Goal: Obtain resource: Download file/media

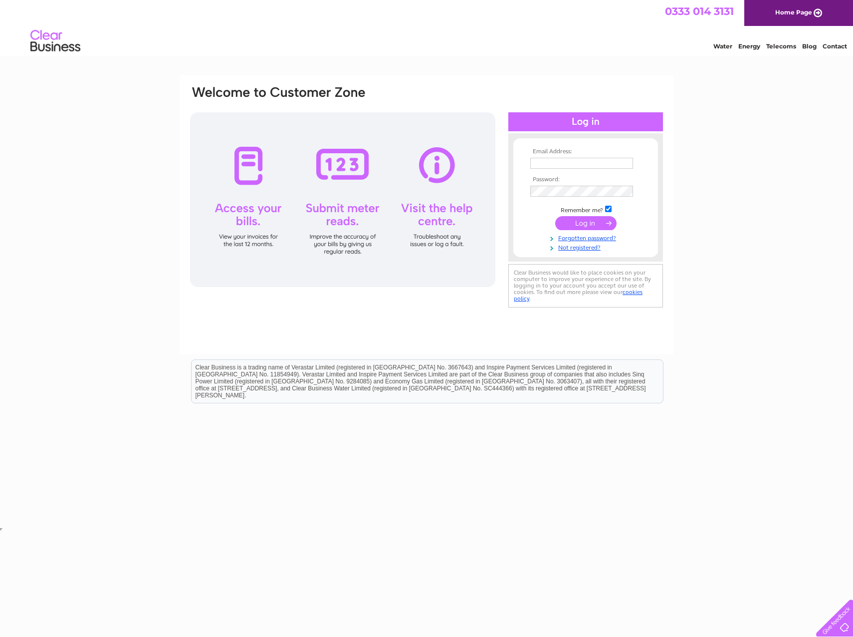
type input "[EMAIL_ADDRESS][DOMAIN_NAME]"
click at [588, 223] on input "submit" at bounding box center [585, 223] width 61 height 14
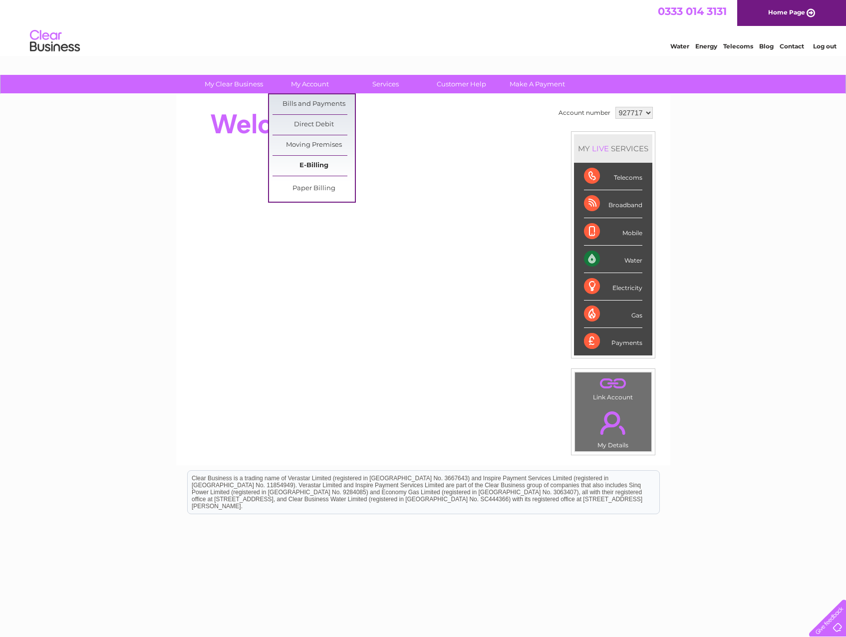
click at [311, 166] on link "E-Billing" at bounding box center [313, 166] width 82 height 20
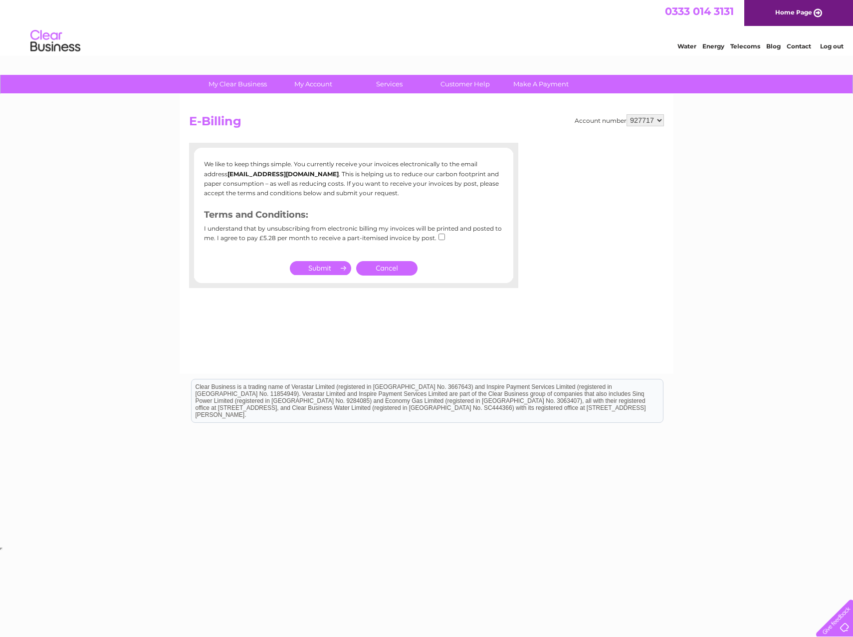
click at [379, 270] on link "Cancel" at bounding box center [386, 268] width 61 height 14
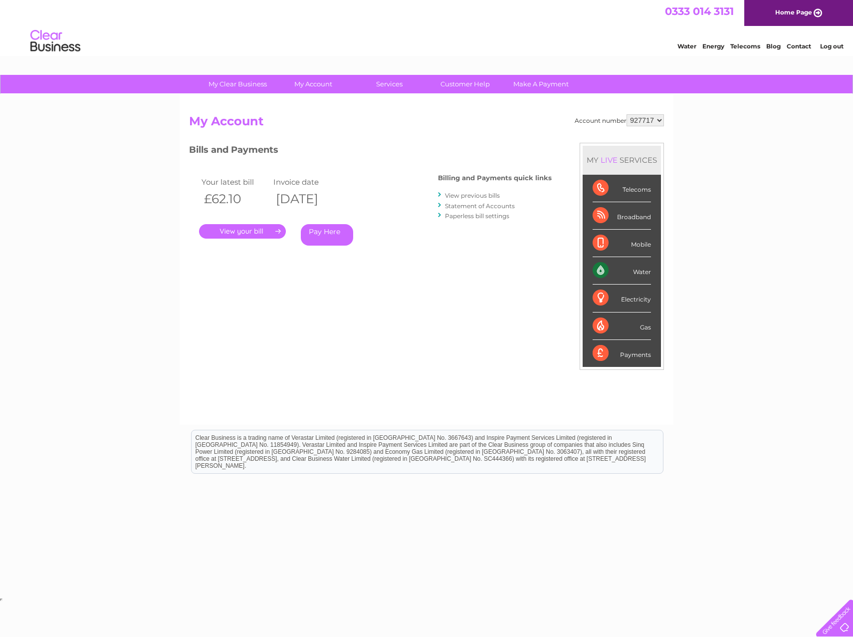
click at [256, 228] on link "." at bounding box center [242, 231] width 87 height 14
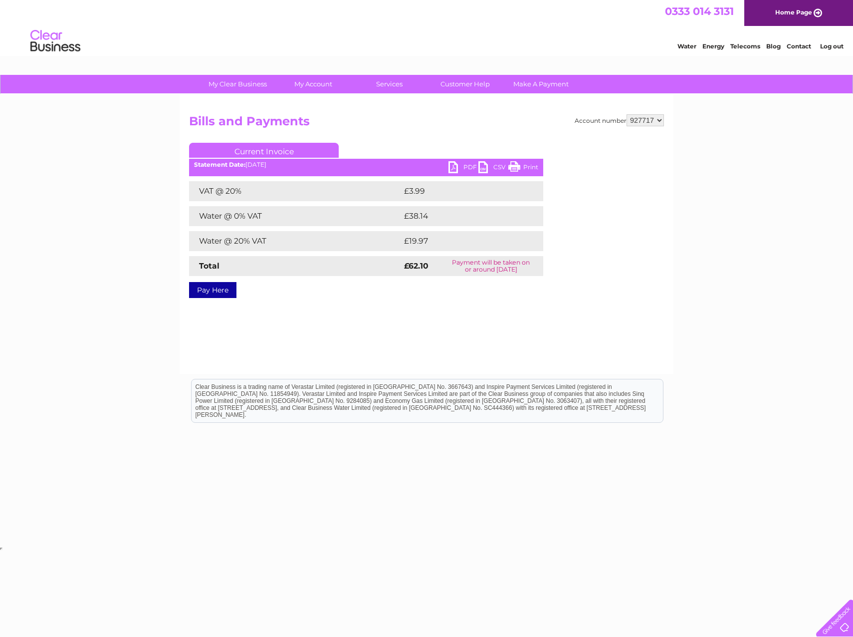
click at [467, 170] on link "PDF" at bounding box center [464, 168] width 30 height 14
click at [468, 170] on link "PDF" at bounding box center [464, 168] width 30 height 14
